Goal: Find specific page/section: Find specific page/section

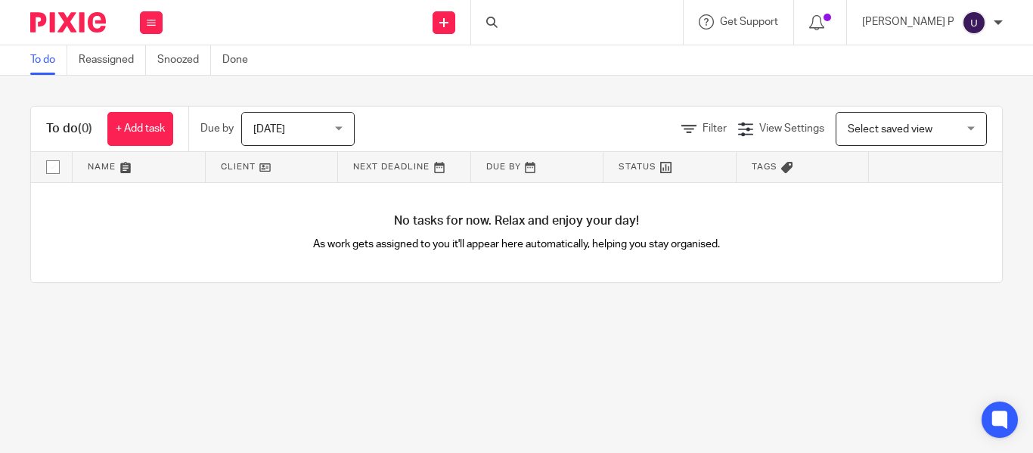
click at [550, 13] on div at bounding box center [577, 22] width 212 height 45
click at [498, 26] on icon at bounding box center [491, 22] width 11 height 11
click at [532, 21] on input "Search" at bounding box center [570, 25] width 136 height 14
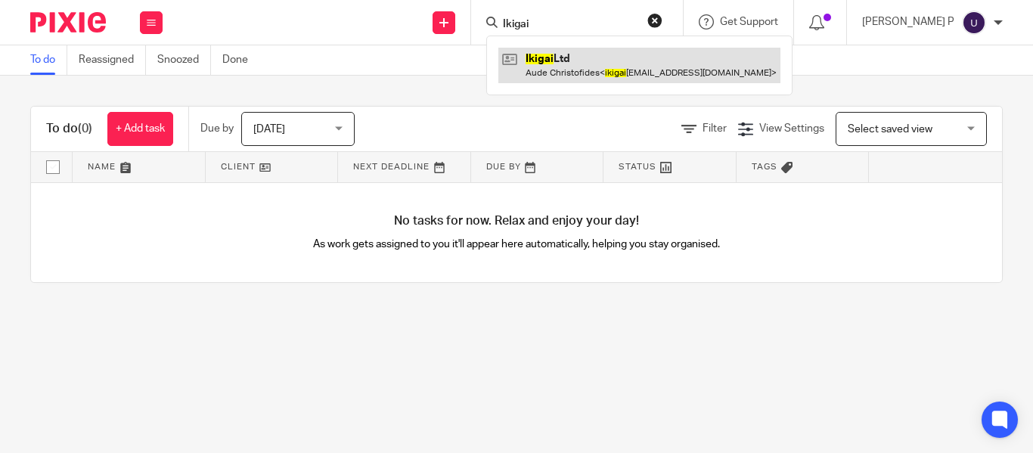
type input "Ikigai"
click at [642, 65] on link at bounding box center [640, 65] width 282 height 35
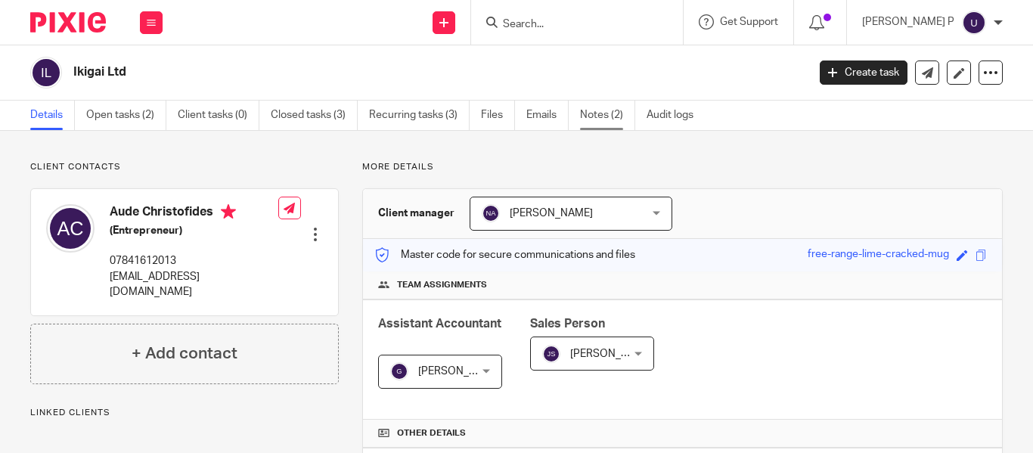
click at [607, 116] on link "Notes (2)" at bounding box center [607, 116] width 55 height 30
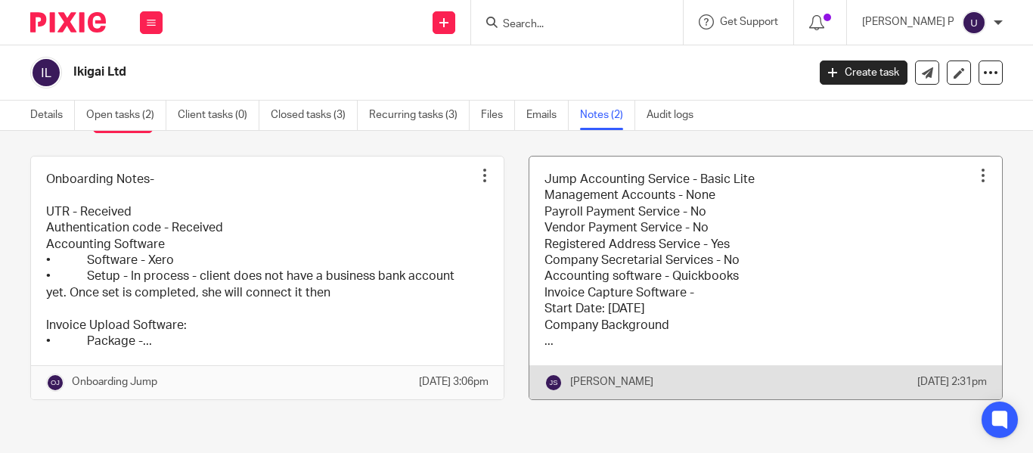
scroll to position [78, 0]
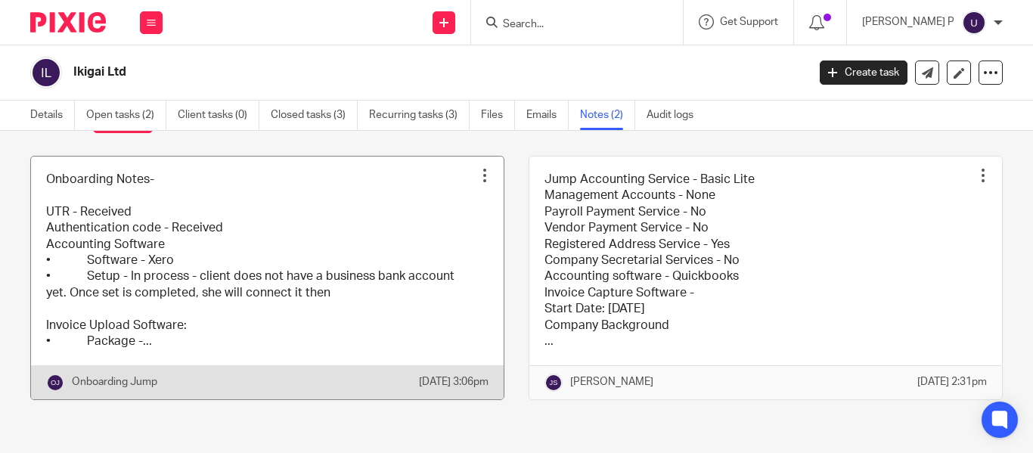
click at [127, 343] on link at bounding box center [267, 278] width 473 height 243
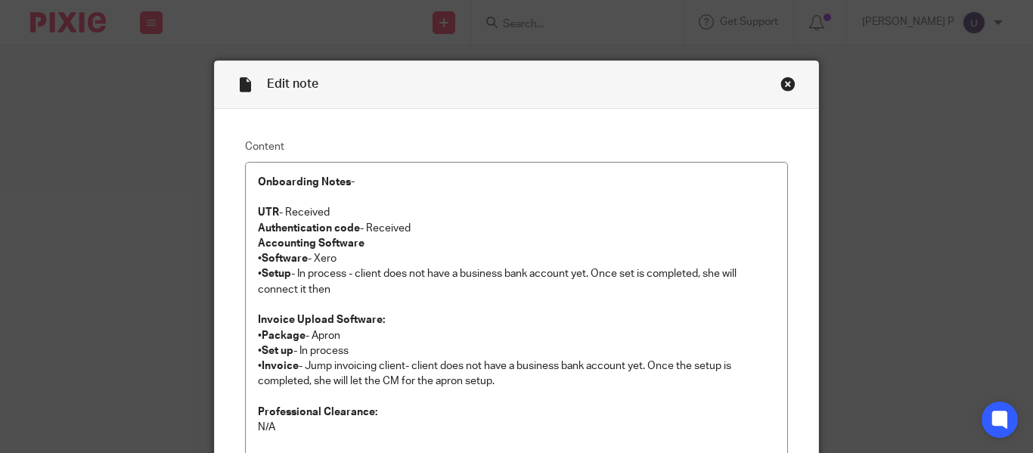
click at [781, 81] on div "Close this dialog window" at bounding box center [788, 83] width 15 height 15
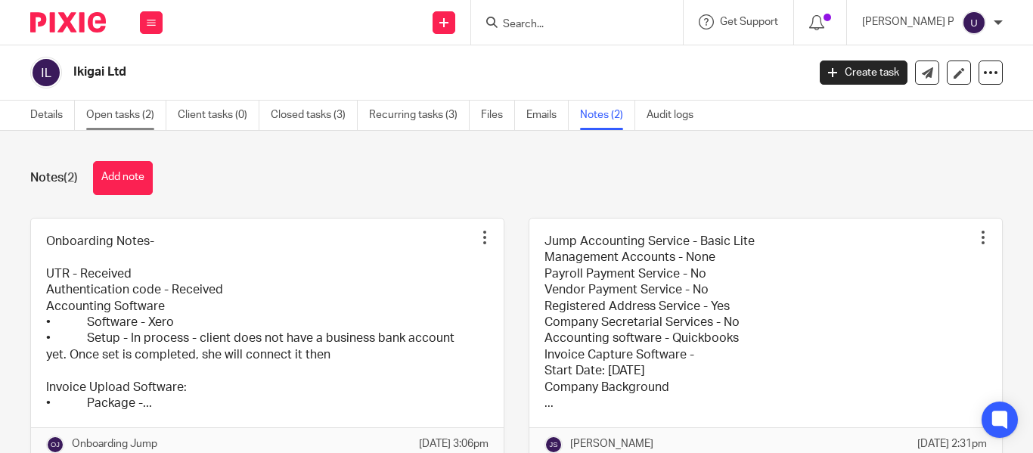
click at [87, 113] on link "Open tasks (2)" at bounding box center [126, 116] width 80 height 30
click at [67, 110] on link "Details" at bounding box center [52, 116] width 45 height 30
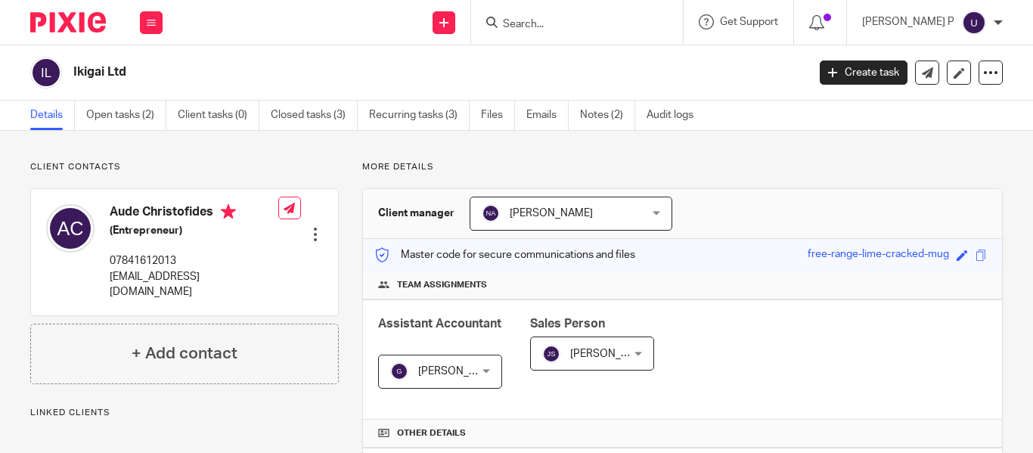
scroll to position [525, 0]
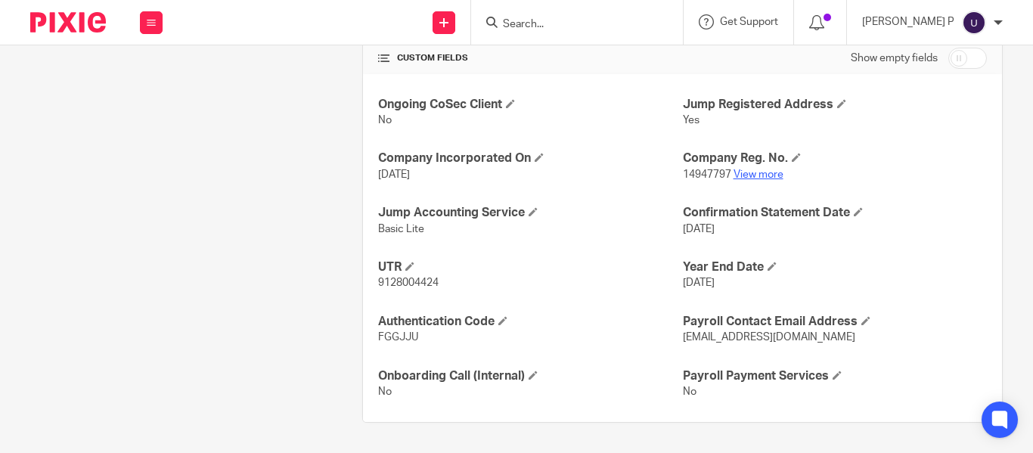
click at [734, 178] on link "View more" at bounding box center [759, 174] width 50 height 11
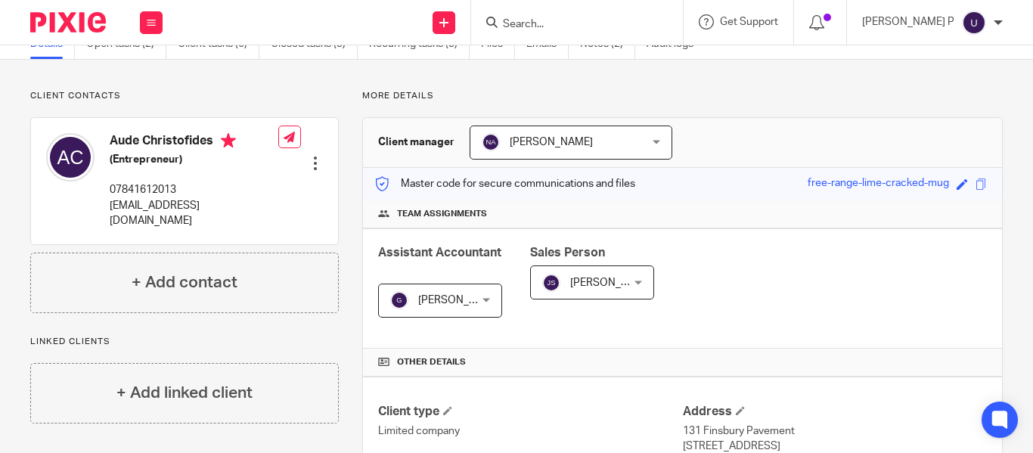
click at [545, 27] on input "Search" at bounding box center [570, 25] width 136 height 14
type input "Accura"
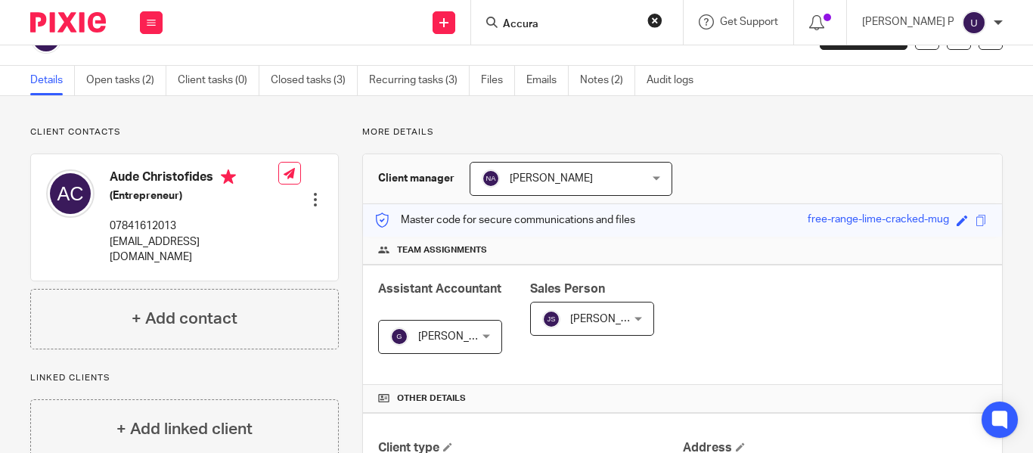
scroll to position [0, 0]
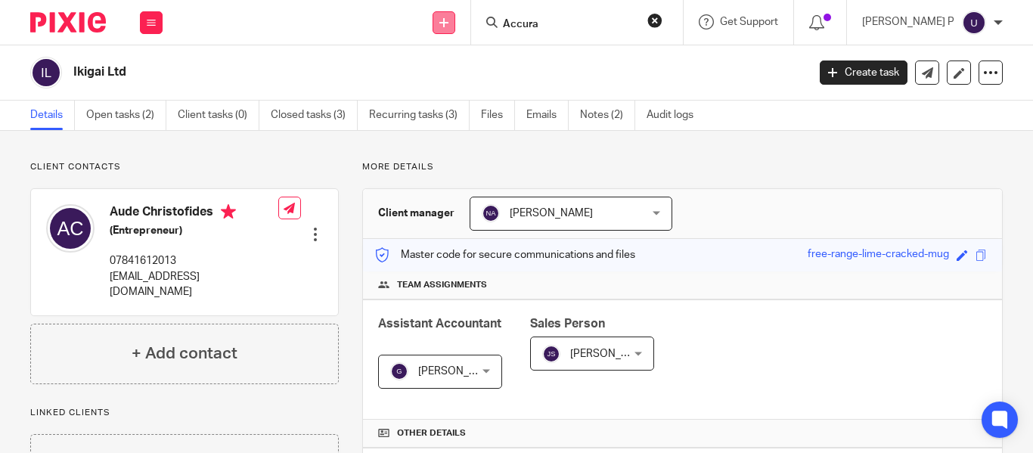
drag, startPoint x: 523, startPoint y: 24, endPoint x: 467, endPoint y: 24, distance: 56.7
click at [467, 24] on div "Send new email Create task Add client Accura Get Support Contact Support Help D…" at bounding box center [606, 22] width 856 height 45
